Goal: Task Accomplishment & Management: Manage account settings

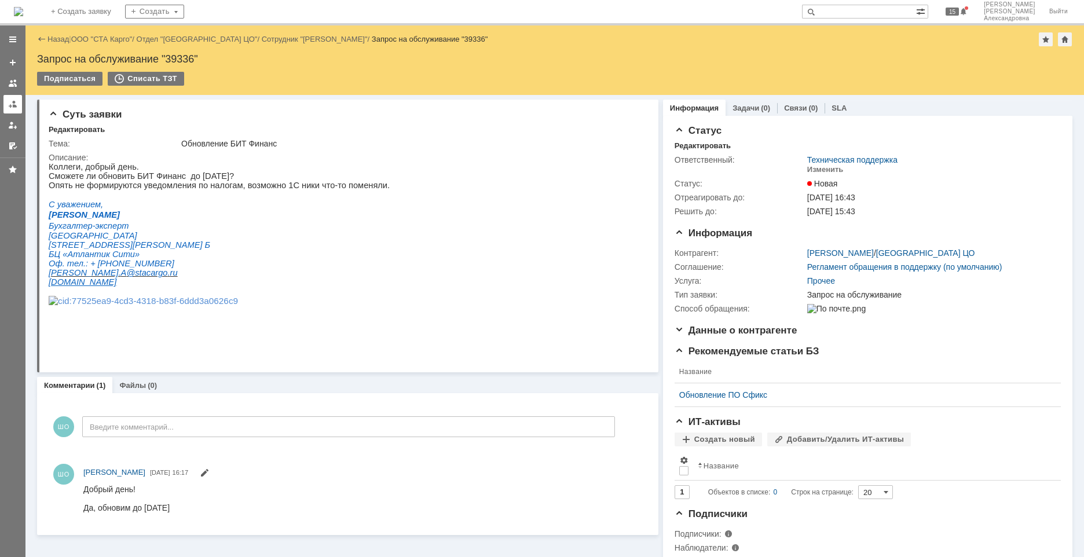
click at [11, 106] on div at bounding box center [12, 104] width 9 height 9
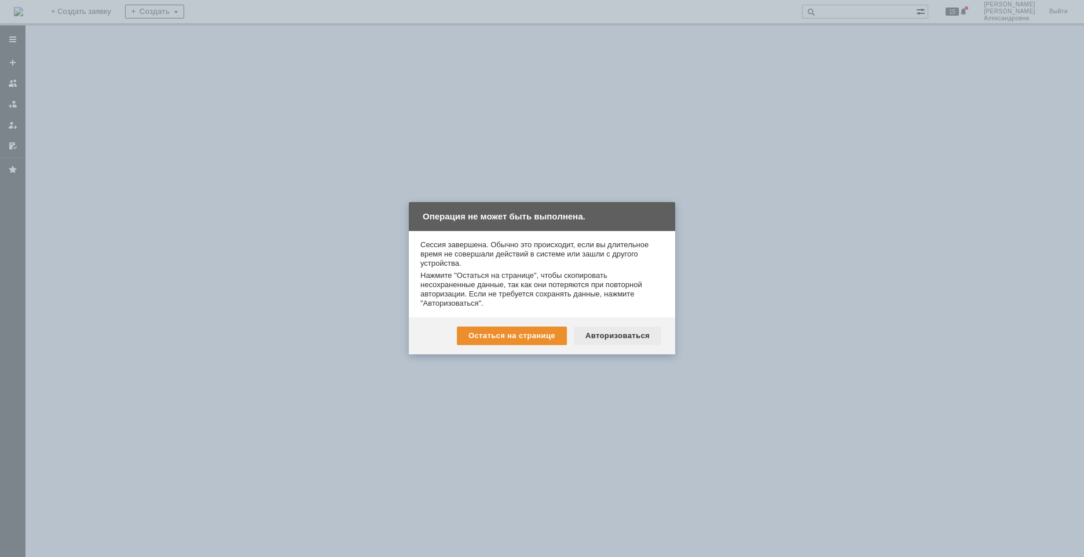
click at [605, 336] on div "Авторизоваться" at bounding box center [617, 336] width 87 height 19
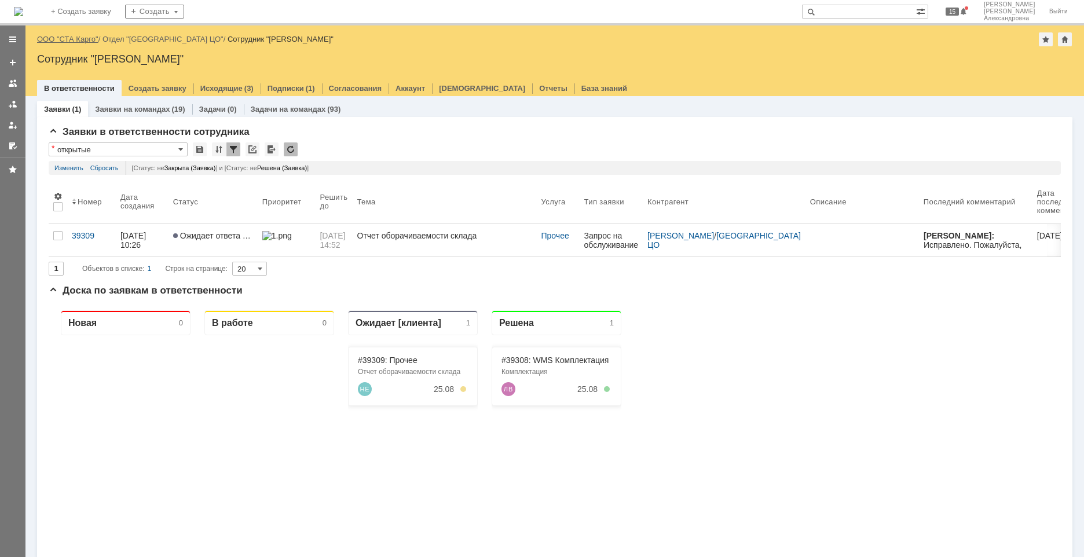
click at [85, 35] on link "ООО "СТА Карго"" at bounding box center [67, 39] width 61 height 9
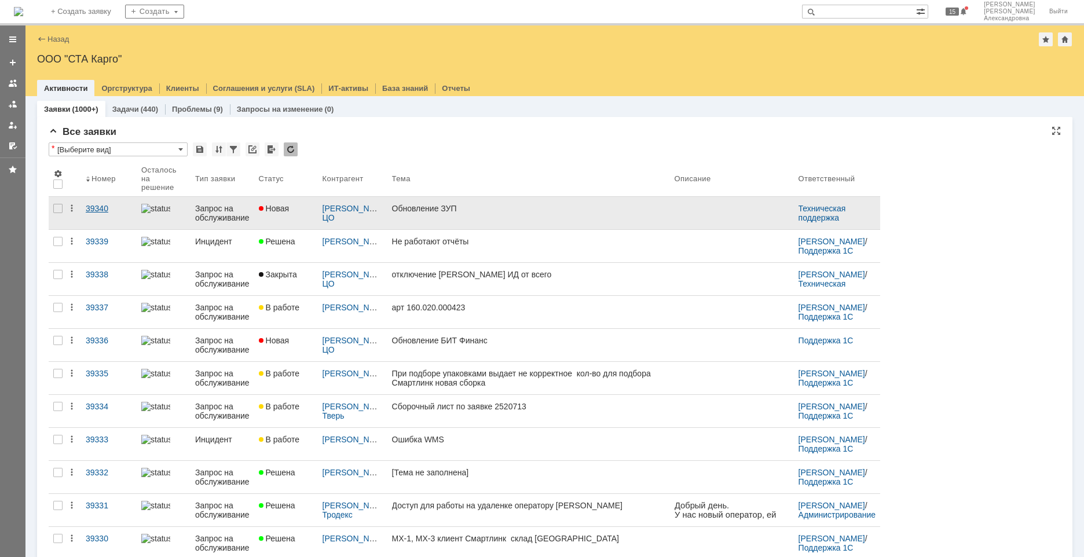
click at [99, 226] on link "39340" at bounding box center [109, 213] width 56 height 32
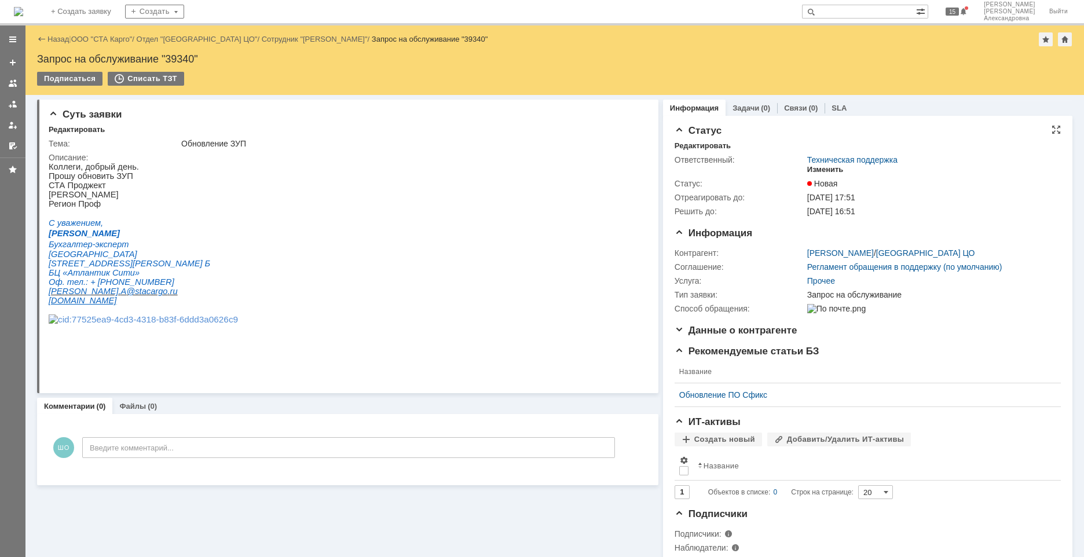
click at [814, 166] on div "Изменить" at bounding box center [825, 169] width 36 height 9
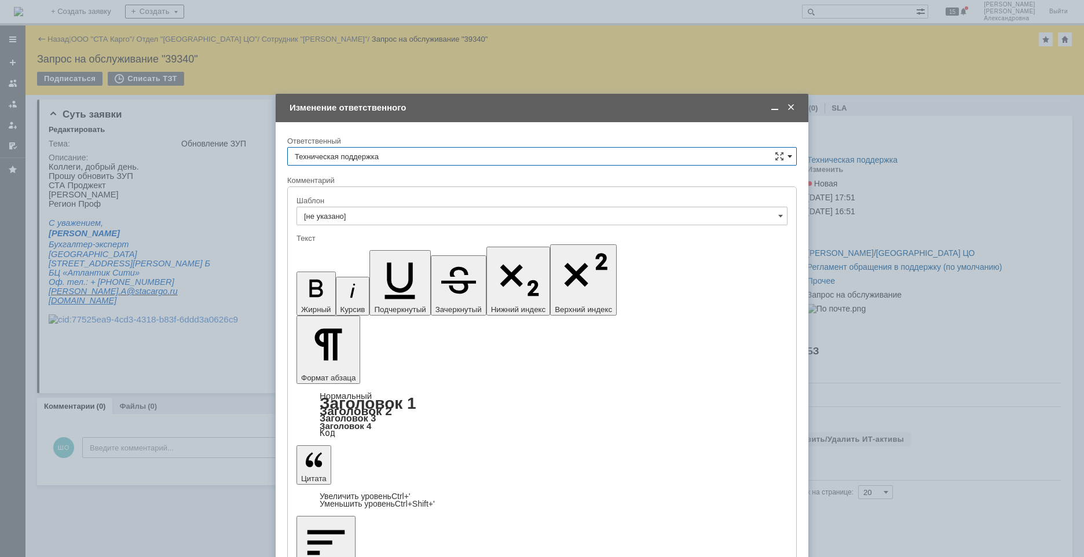
click at [789, 158] on span at bounding box center [790, 156] width 5 height 9
click at [357, 221] on div "[PERSON_NAME]" at bounding box center [542, 216] width 509 height 19
type input "[PERSON_NAME]"
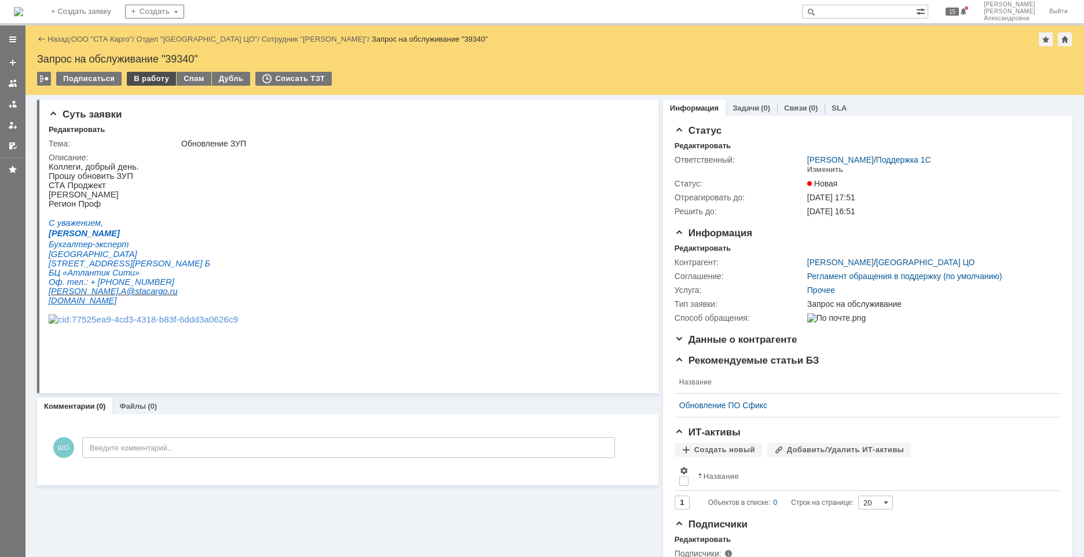
click at [158, 81] on div "В работу" at bounding box center [151, 79] width 49 height 14
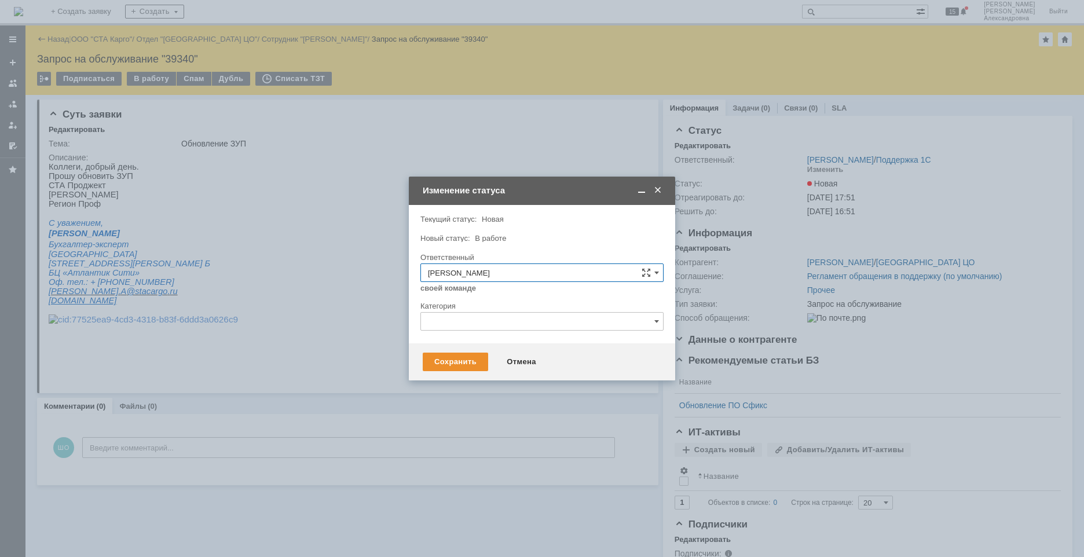
click at [663, 193] on span at bounding box center [658, 190] width 12 height 10
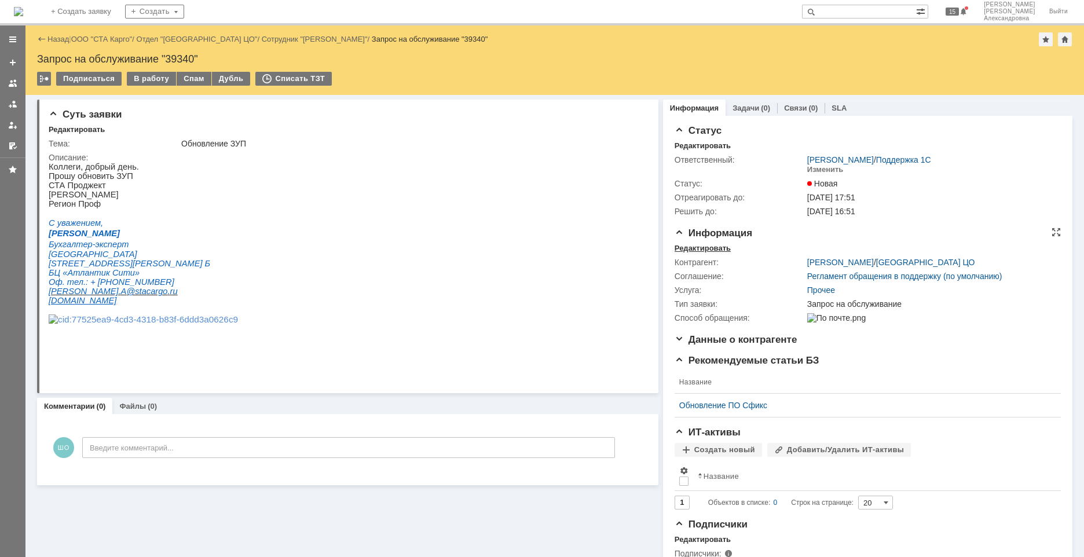
click at [709, 245] on div "Редактировать" at bounding box center [703, 248] width 56 height 9
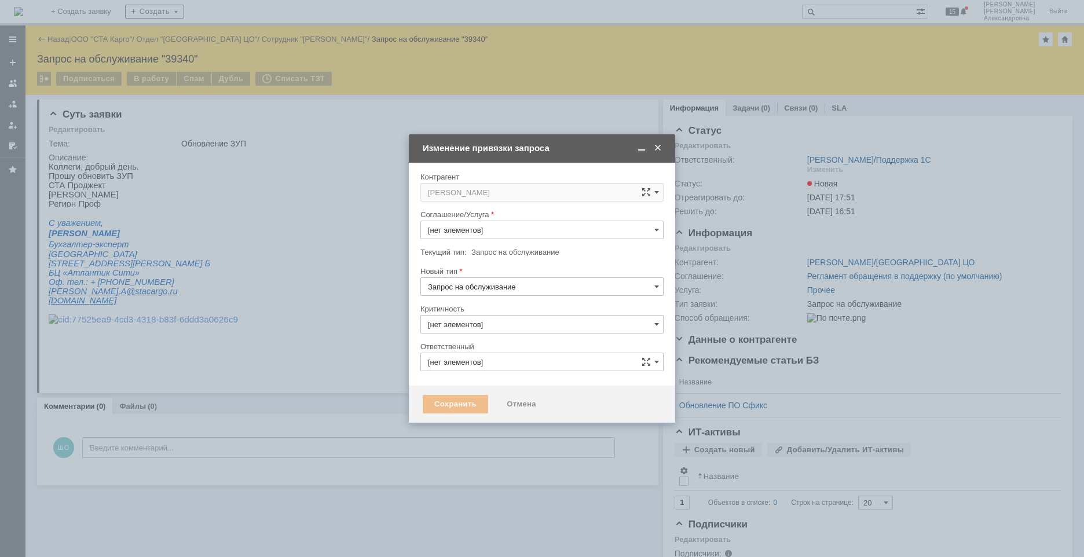
type input "3. Низкая"
type input "[не указано]"
type input "[PERSON_NAME]"
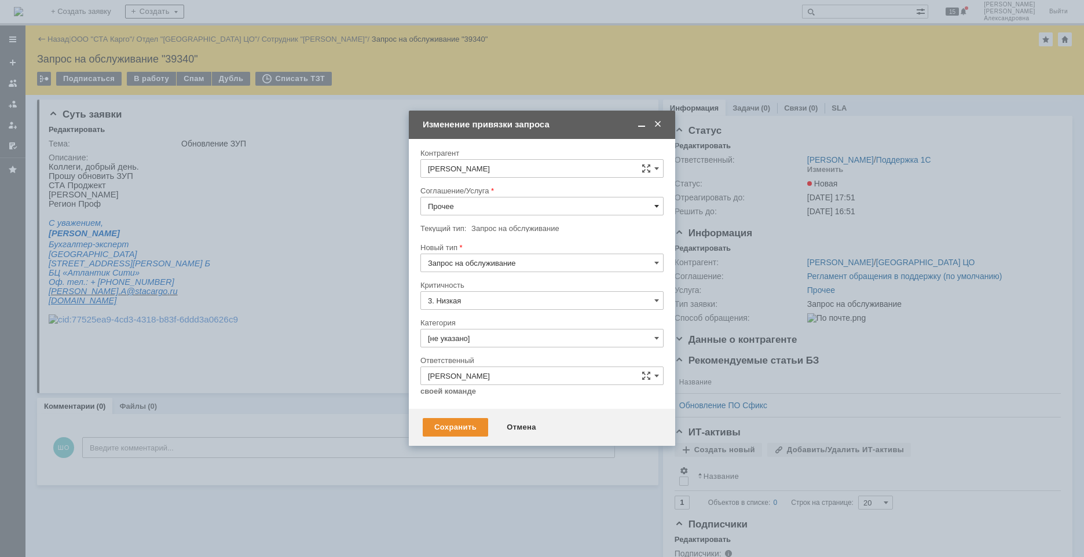
click at [657, 207] on span at bounding box center [656, 206] width 5 height 9
click at [496, 262] on span "1C:Зарплата и Управление Персоналом" at bounding box center [542, 265] width 228 height 9
type input "1C:Зарплата и Управление Персоналом"
click at [467, 341] on input "[не указано]" at bounding box center [542, 338] width 243 height 19
click at [476, 403] on div "Изменение" at bounding box center [542, 398] width 242 height 19
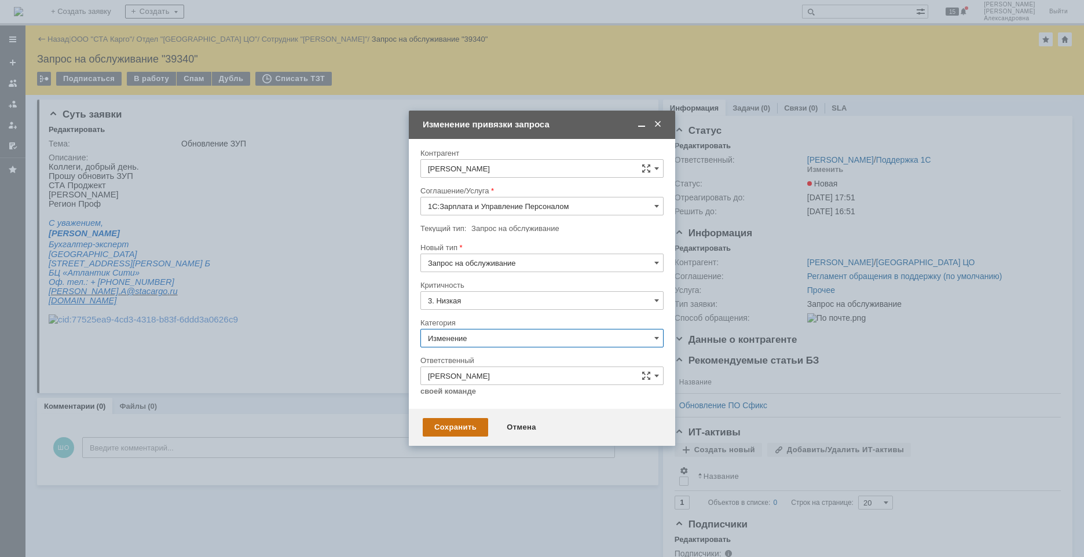
type input "Изменение"
click at [459, 423] on div "Сохранить" at bounding box center [455, 427] width 65 height 19
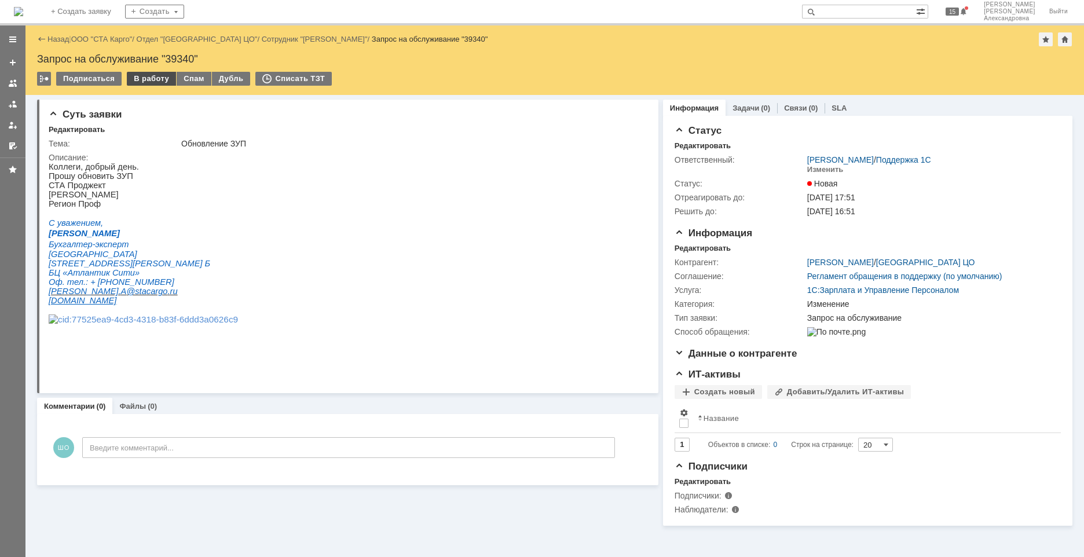
click at [149, 80] on div "В работу" at bounding box center [151, 79] width 49 height 14
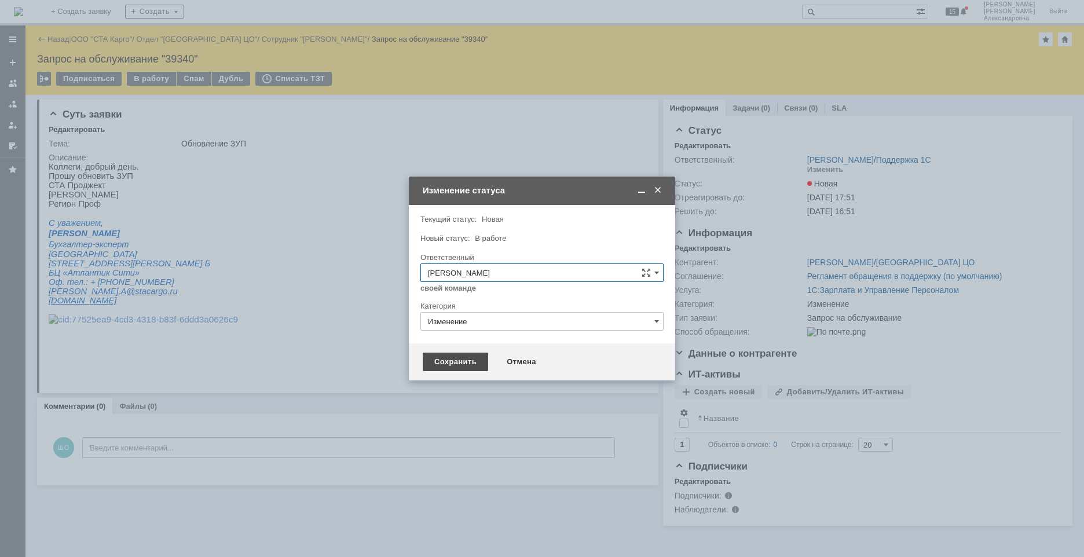
click at [474, 364] on div "Сохранить" at bounding box center [455, 362] width 65 height 19
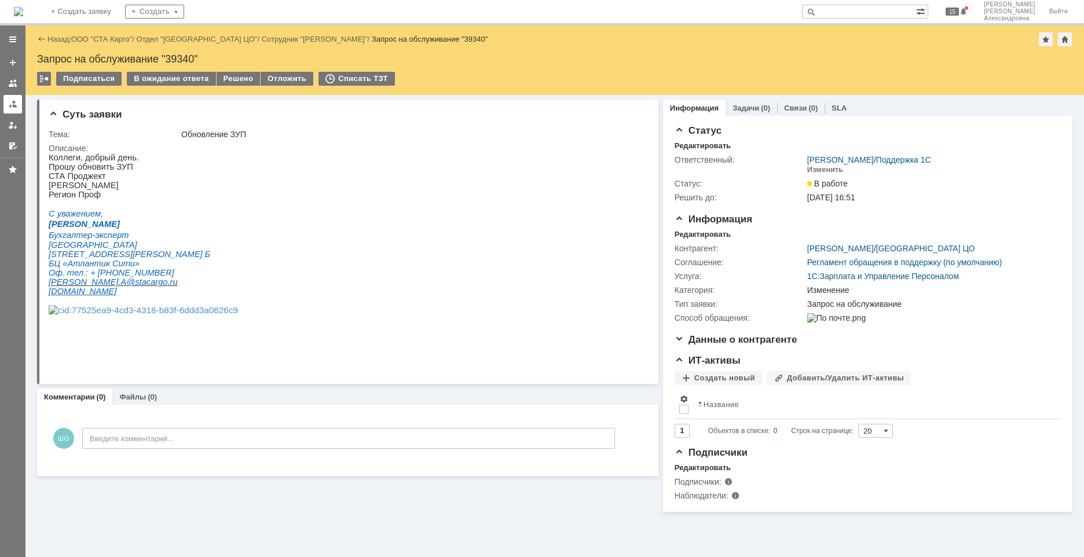
click at [16, 101] on div at bounding box center [12, 104] width 9 height 9
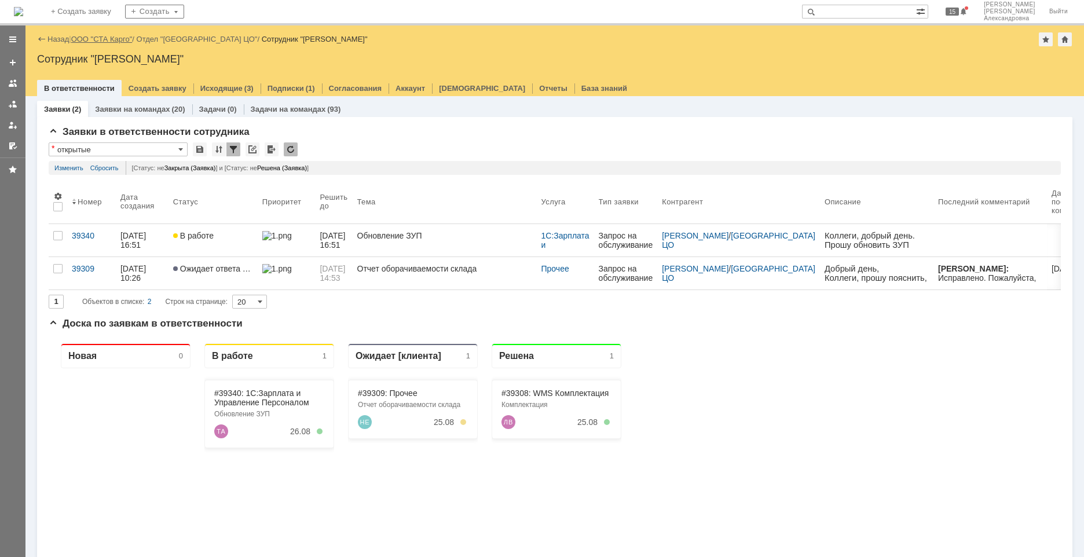
click at [98, 36] on link "ООО "СТА Карго"" at bounding box center [101, 39] width 61 height 9
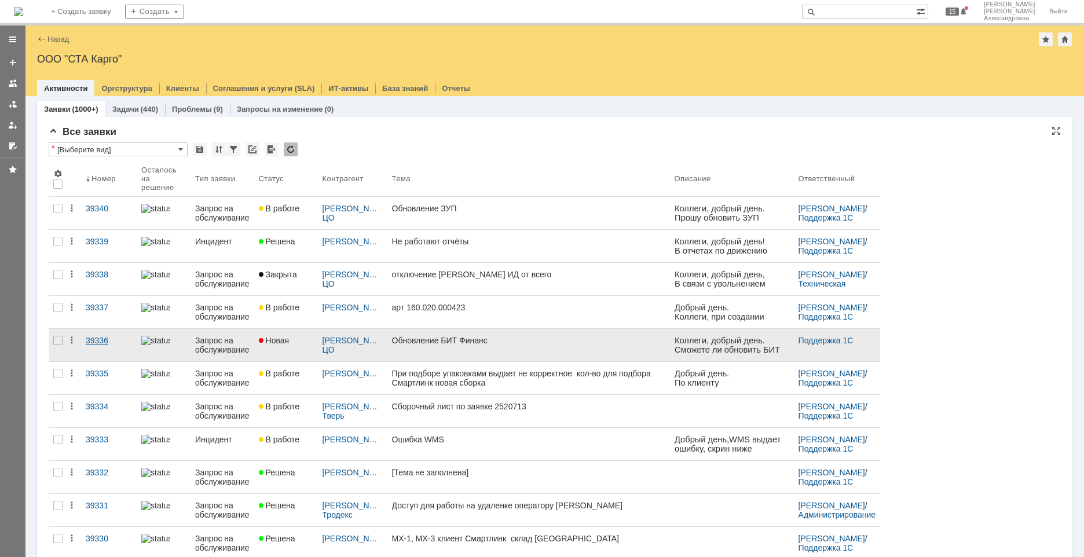
click at [121, 349] on link "39336" at bounding box center [109, 345] width 56 height 32
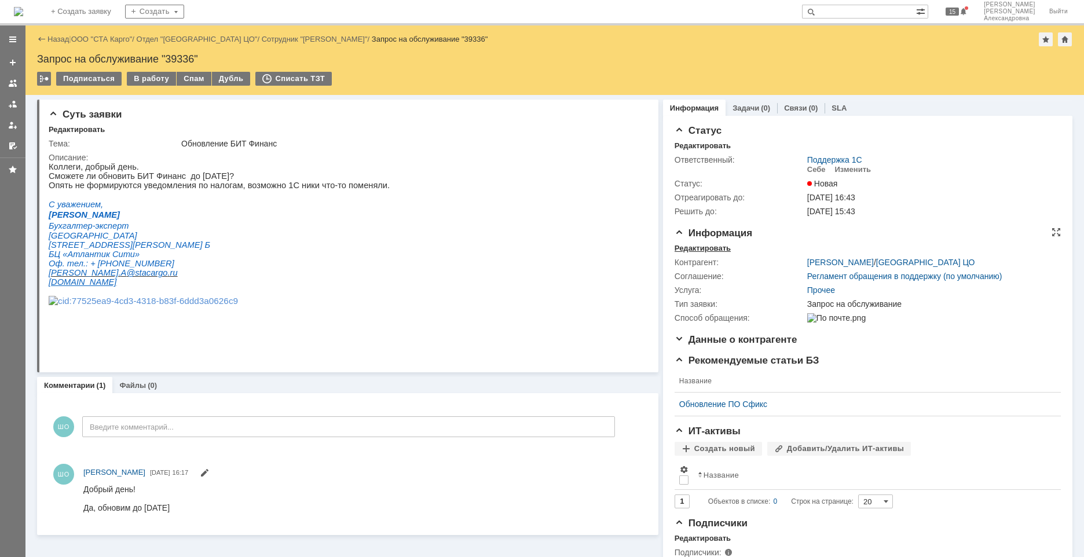
click at [706, 249] on div "Редактировать" at bounding box center [703, 248] width 56 height 9
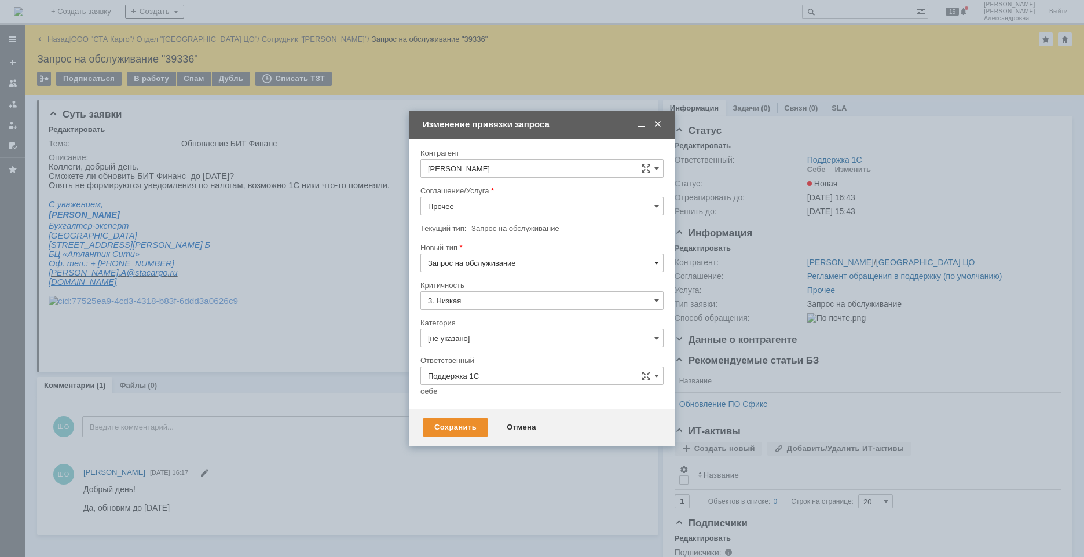
click at [657, 266] on span at bounding box center [656, 262] width 5 height 9
click at [525, 300] on span "Запрос на обслуживание" at bounding box center [542, 303] width 228 height 9
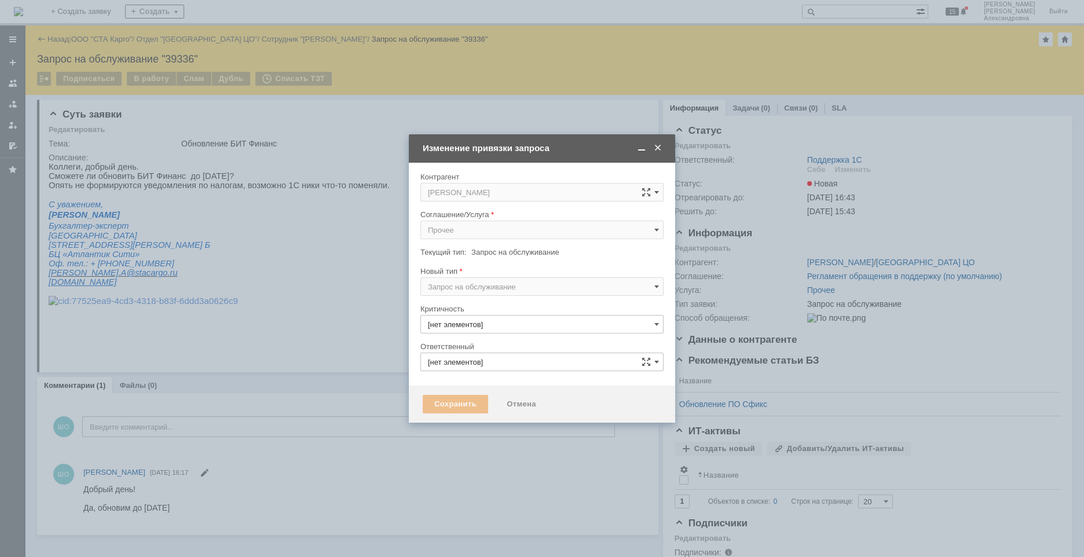
type input "3. Низкая"
type input "Поддержка 1С"
type input "[не указано]"
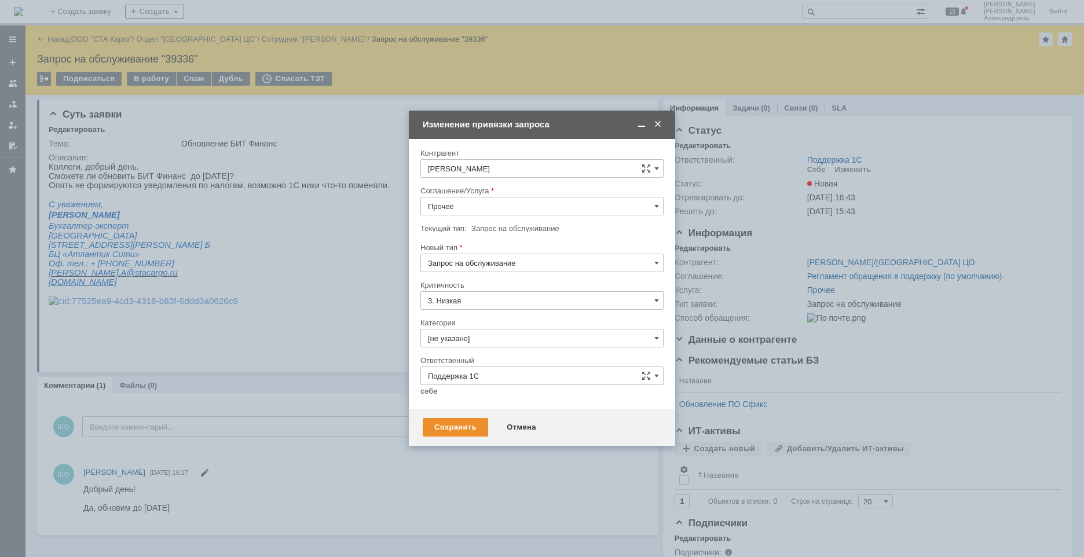
type input "Запрос на обслуживание"
drag, startPoint x: 525, startPoint y: 300, endPoint x: 658, endPoint y: 342, distance: 139.6
click at [658, 342] on span at bounding box center [656, 338] width 5 height 9
click at [480, 397] on span "Изменение" at bounding box center [542, 397] width 228 height 9
type input "Изменение"
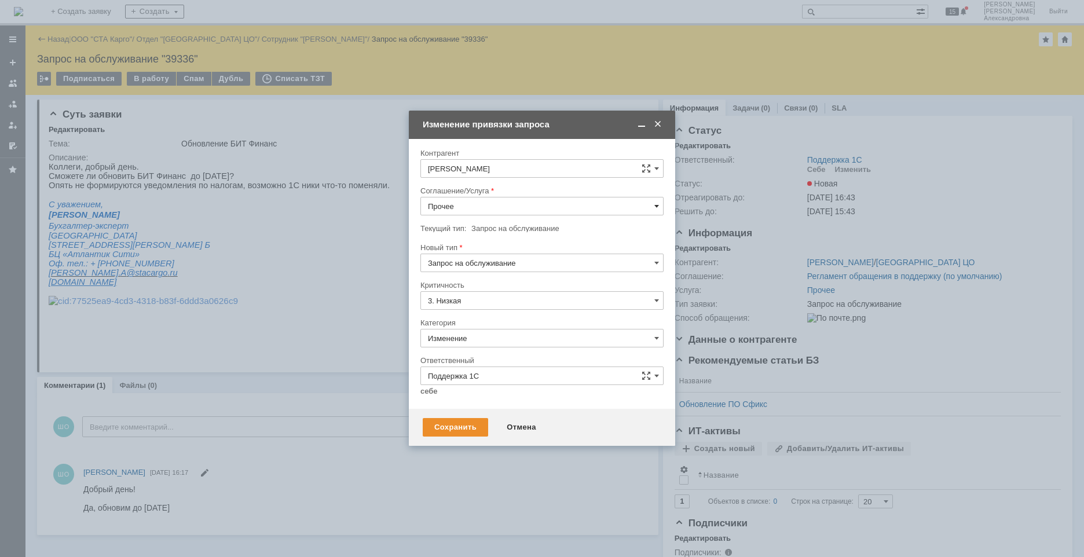
click at [657, 202] on span at bounding box center [656, 206] width 5 height 9
click at [479, 301] on span "1С:Бухгалтерия 3.0" at bounding box center [542, 303] width 228 height 9
type input "1С:Бухгалтерия 3.0"
click at [461, 428] on div "Сохранить" at bounding box center [455, 427] width 65 height 19
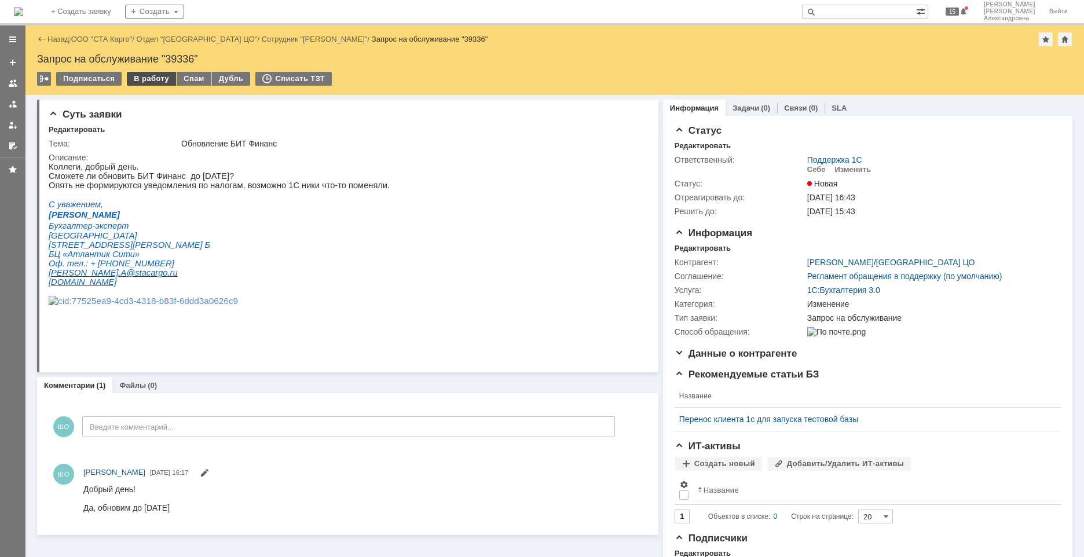
click at [149, 76] on div "В работу" at bounding box center [151, 79] width 49 height 14
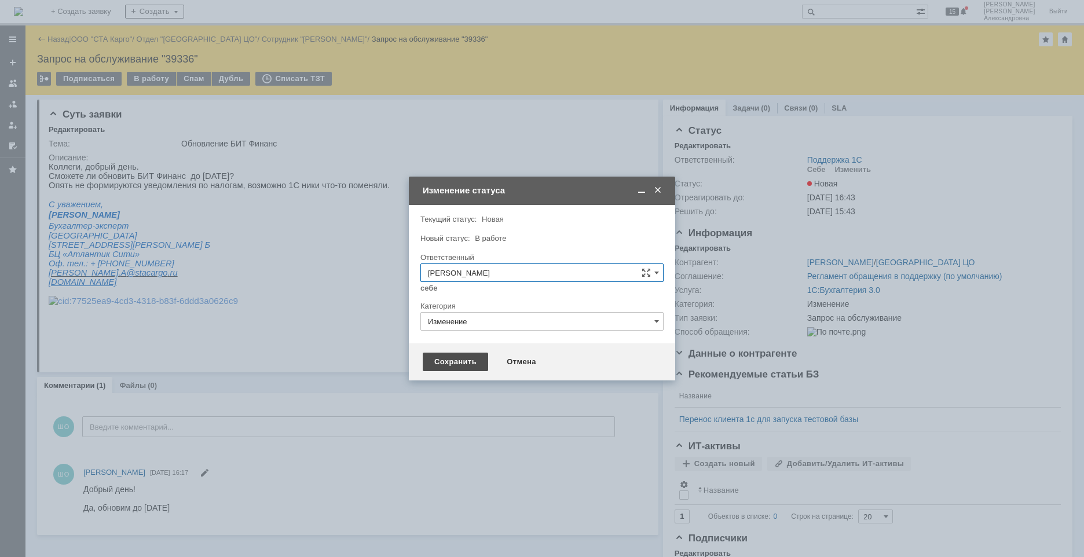
click at [455, 361] on div "Сохранить" at bounding box center [455, 362] width 65 height 19
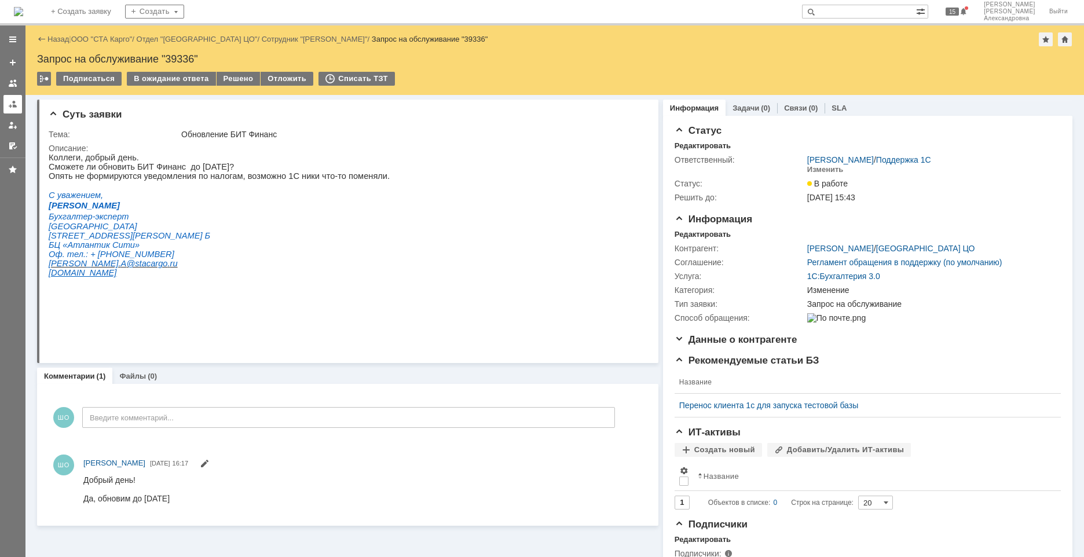
click at [15, 107] on div at bounding box center [12, 104] width 9 height 9
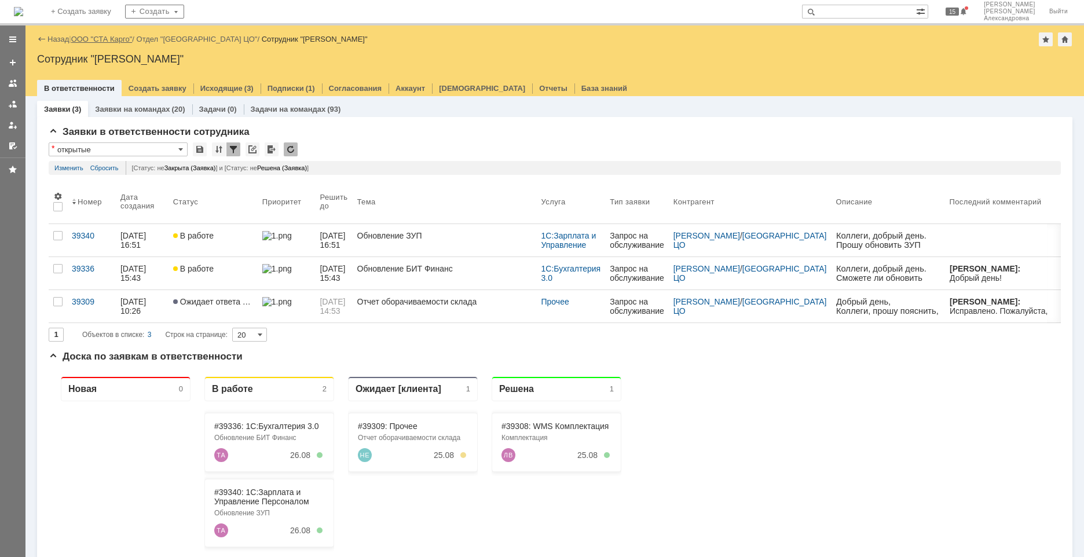
click at [105, 39] on link "ООО "СТА Карго"" at bounding box center [101, 39] width 61 height 9
